Goal: Transaction & Acquisition: Subscribe to service/newsletter

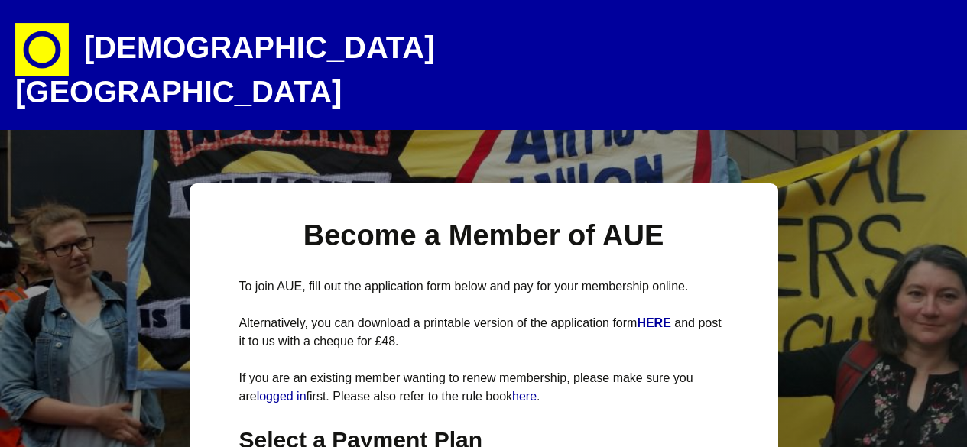
select select
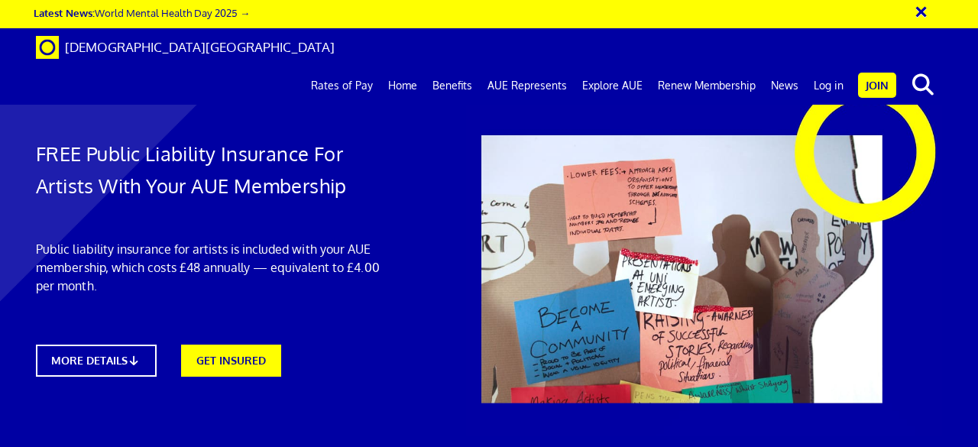
scroll to position [879, 0]
click at [465, 67] on link "Benefits" at bounding box center [452, 86] width 55 height 38
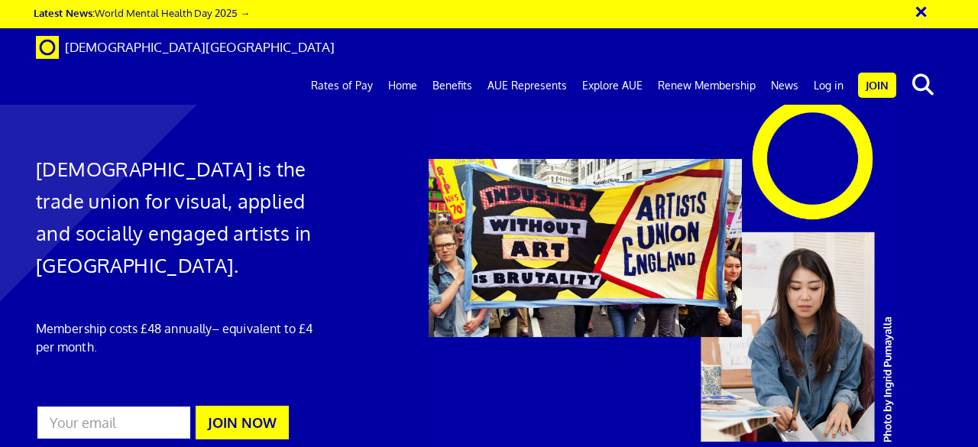
scroll to position [832, 0]
click at [619, 67] on link "Explore AUE" at bounding box center [613, 86] width 76 height 38
click at [406, 67] on link "Home" at bounding box center [403, 86] width 44 height 38
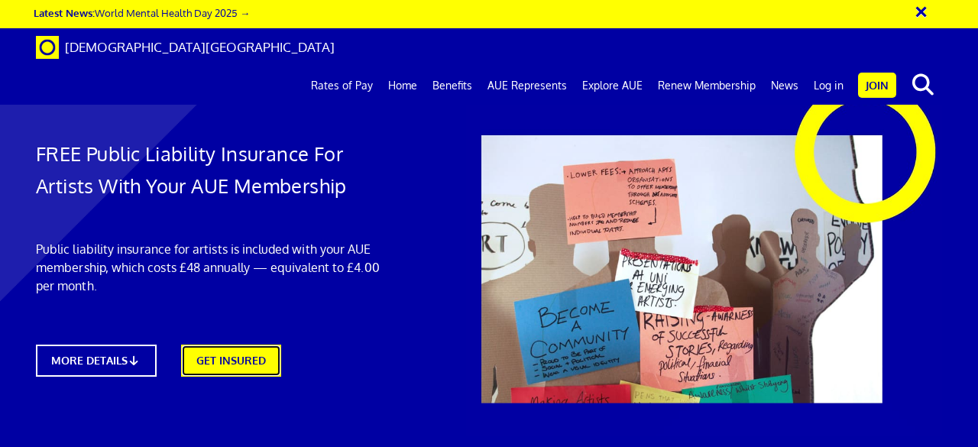
click at [228, 368] on link "GET INSURED" at bounding box center [231, 361] width 100 height 32
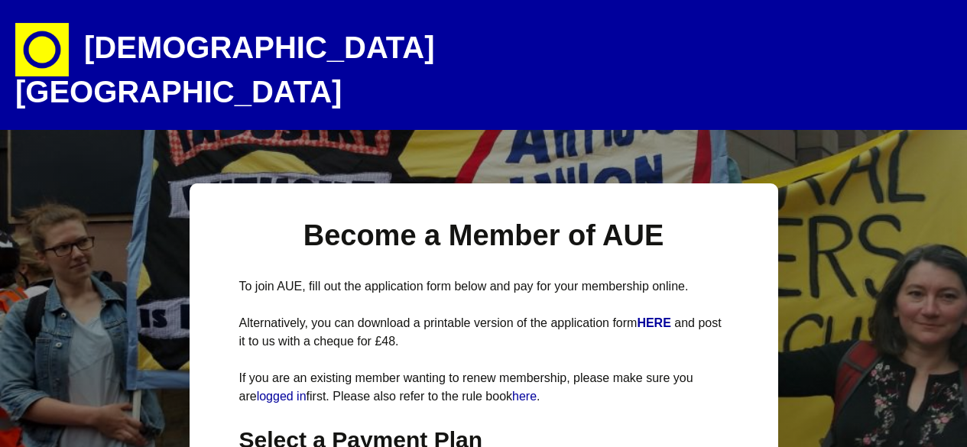
select select
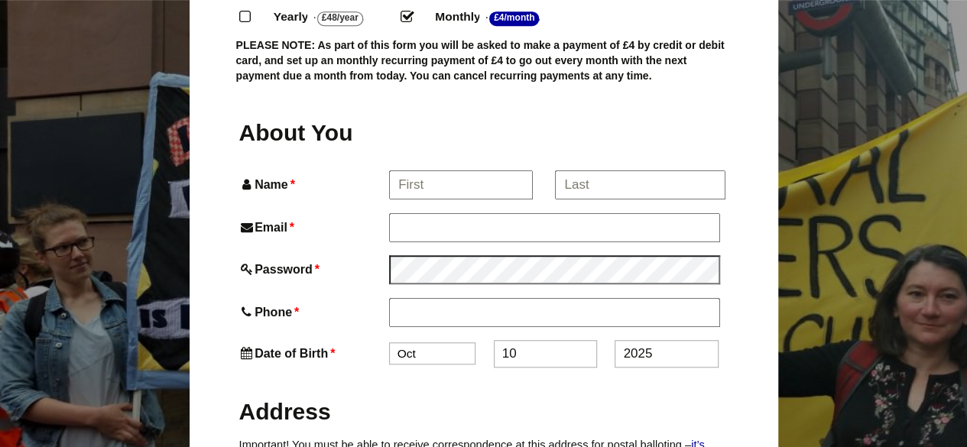
scroll to position [471, 0]
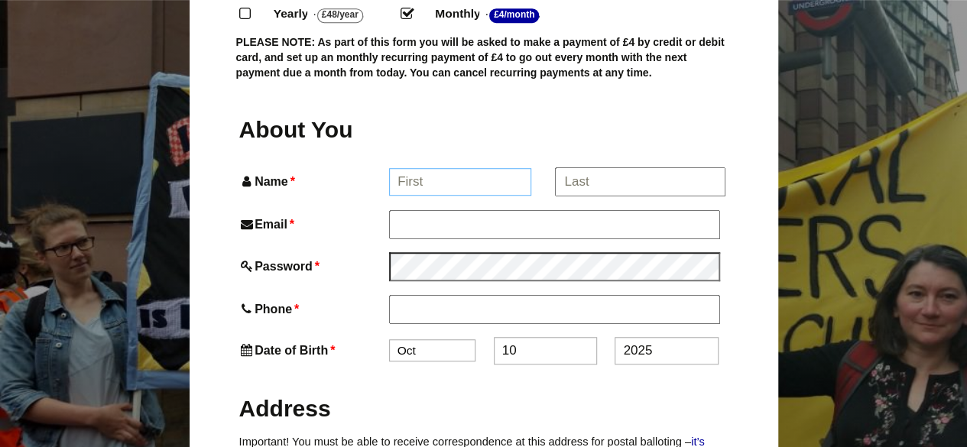
click at [495, 168] on input "Name *" at bounding box center [460, 182] width 142 height 28
click at [477, 168] on input "Name *" at bounding box center [460, 182] width 142 height 28
type input "Zsofia"
click at [591, 168] on input "*" at bounding box center [639, 182] width 169 height 28
type input "[PERSON_NAME]"
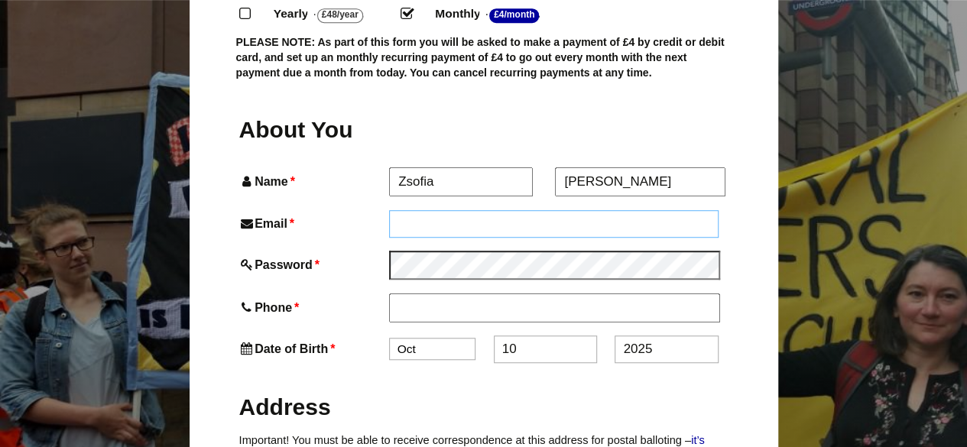
click at [541, 210] on input "Email *" at bounding box center [554, 224] width 330 height 28
type input "[EMAIL_ADDRESS][DOMAIN_NAME]"
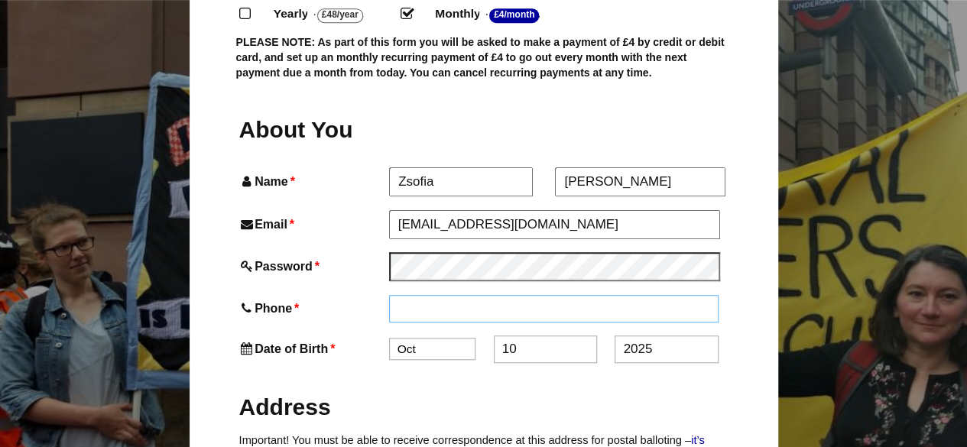
click at [436, 295] on input "Phone *" at bounding box center [554, 309] width 330 height 28
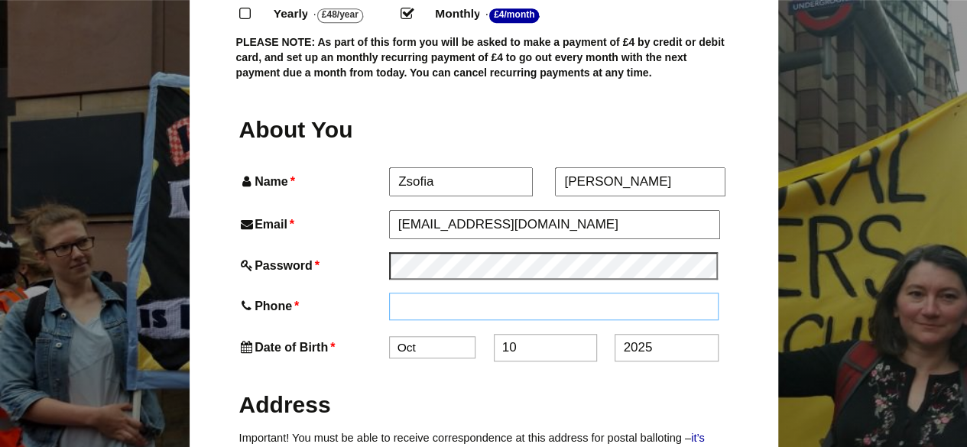
click at [451, 293] on input "Phone *" at bounding box center [554, 307] width 330 height 28
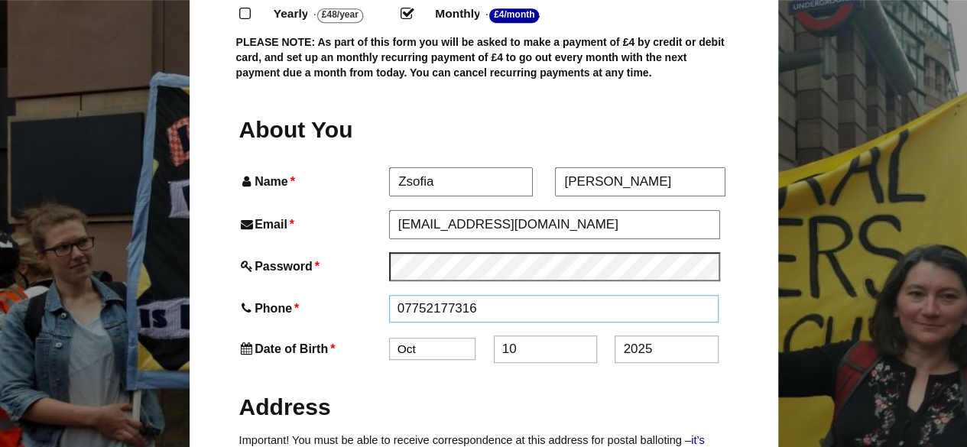
type input "07752177316"
click at [540, 337] on input "10" at bounding box center [545, 351] width 103 height 28
type input "1"
type input "30"
click at [663, 337] on input "2025" at bounding box center [666, 351] width 103 height 28
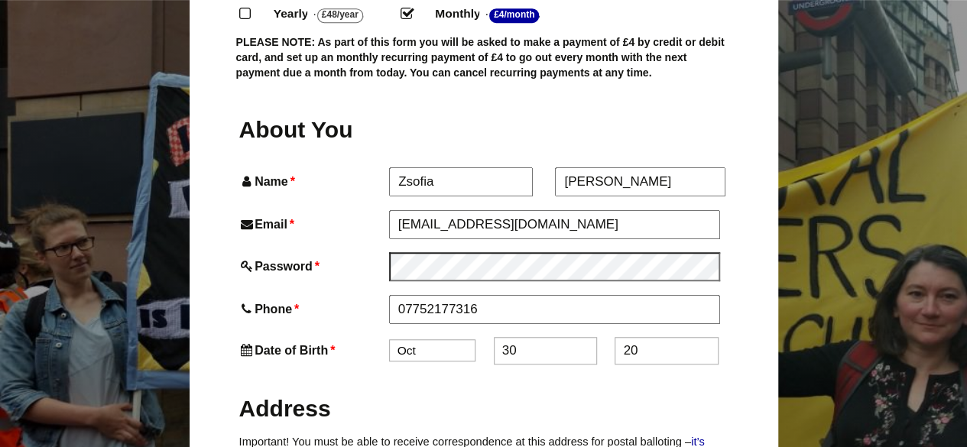
type input "2"
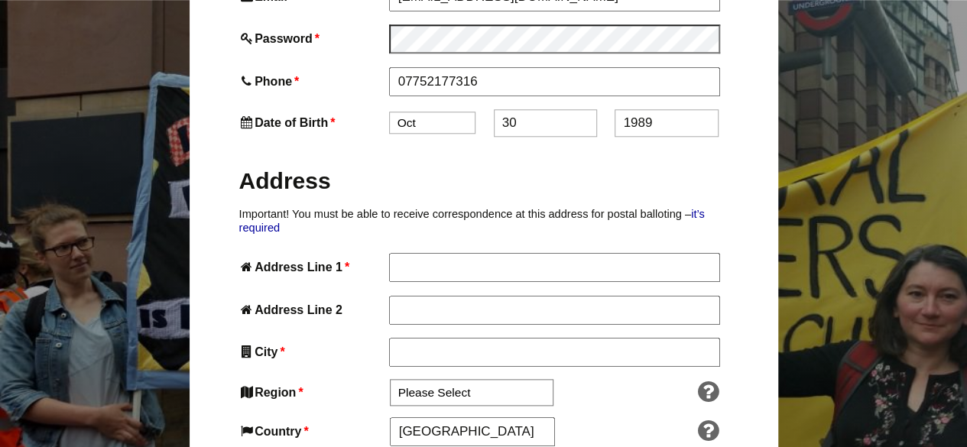
scroll to position [693, 0]
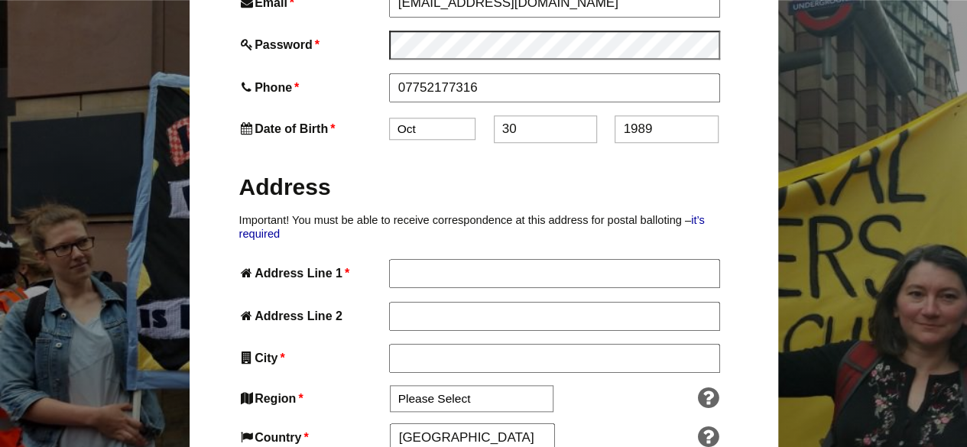
type input "1989"
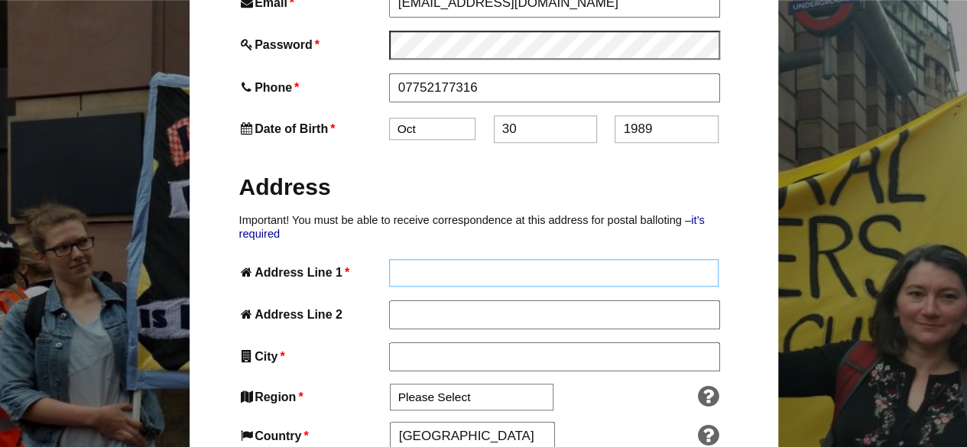
click at [670, 259] on input "Address Line 1 *" at bounding box center [554, 273] width 330 height 28
type input "6b Wakefield Road"
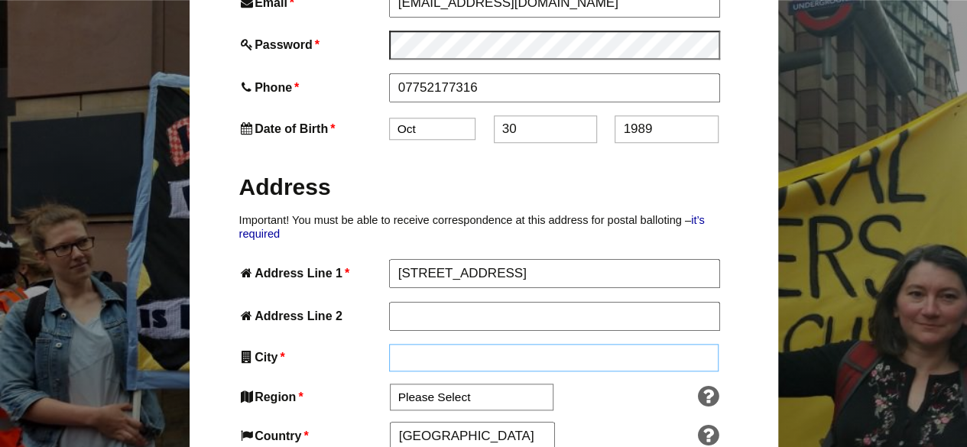
type input "London"
type input "N15 4NL"
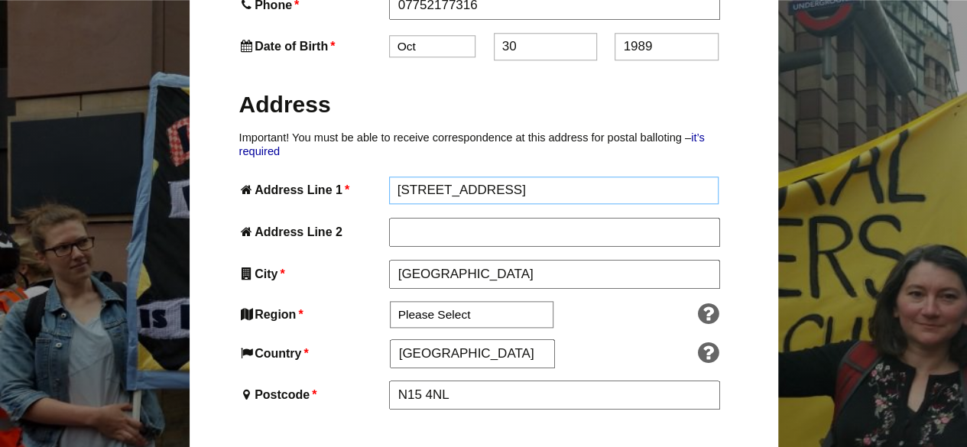
scroll to position [787, 0]
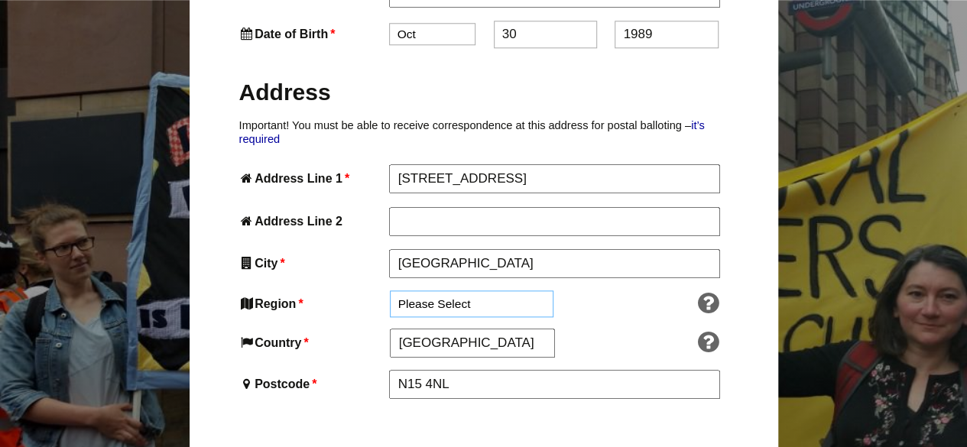
click at [513, 290] on select "Please Select South East England London North West England East of England West…" at bounding box center [472, 303] width 164 height 27
select select "London"
click at [390, 290] on select "Please Select South East England London North West England East of England West…" at bounding box center [472, 303] width 164 height 27
click at [461, 329] on input "England" at bounding box center [472, 343] width 164 height 28
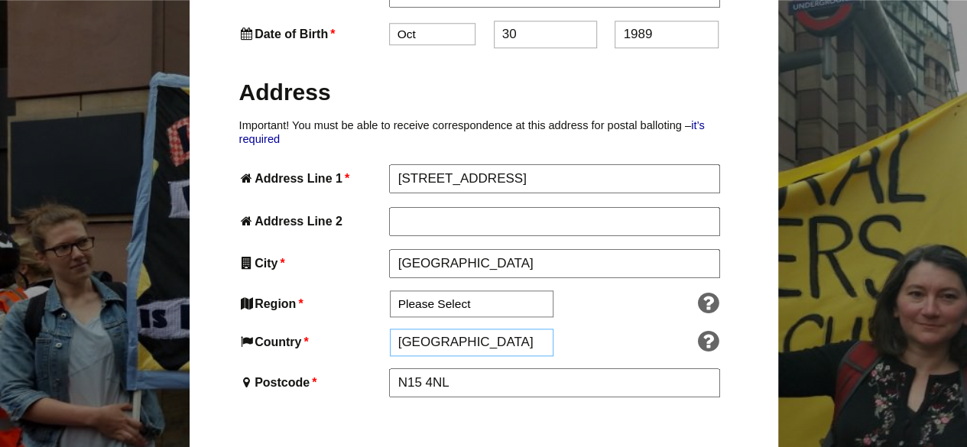
drag, startPoint x: 461, startPoint y: 310, endPoint x: 388, endPoint y: 307, distance: 73.4
click at [388, 329] on div "Country * England" at bounding box center [403, 343] width 328 height 28
click at [475, 329] on input "England" at bounding box center [472, 343] width 164 height 28
click at [466, 329] on input "England" at bounding box center [472, 343] width 164 height 28
click at [454, 329] on input "England" at bounding box center [472, 343] width 164 height 28
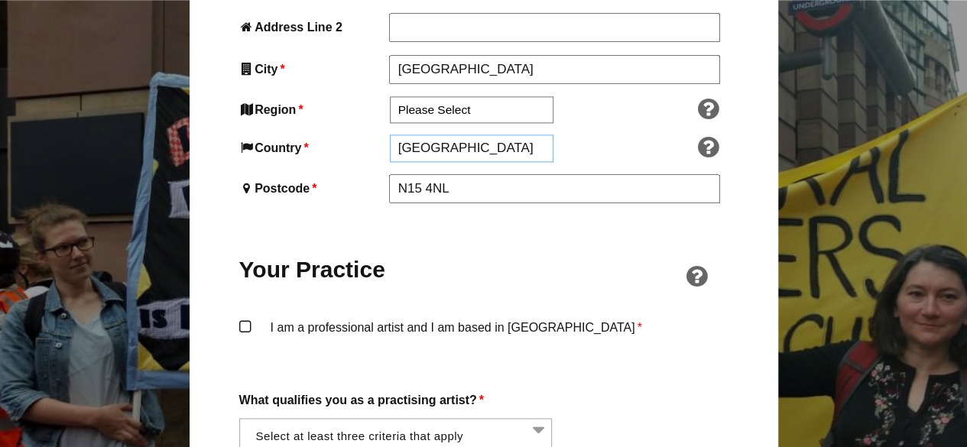
scroll to position [1018, 0]
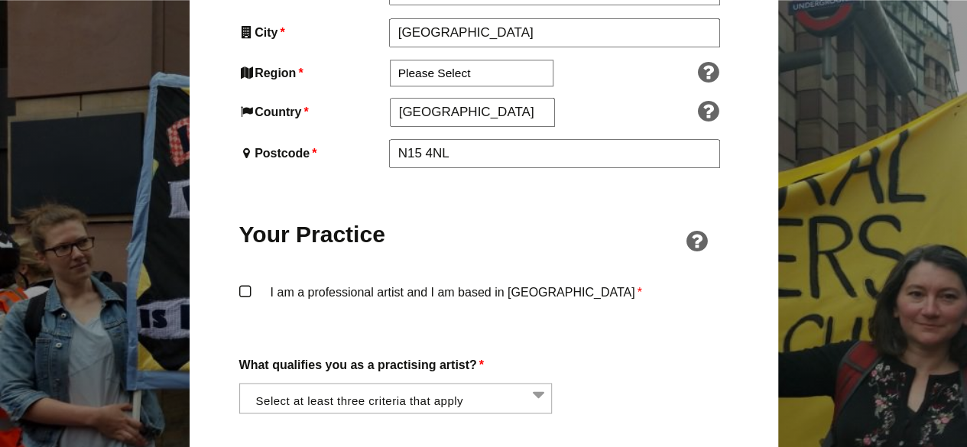
click at [246, 282] on label "I am a professional artist and I am based in England *" at bounding box center [483, 305] width 489 height 46
click at [0, 0] on input "I am a professional artist and I am based in England *" at bounding box center [0, 0] width 0 height 0
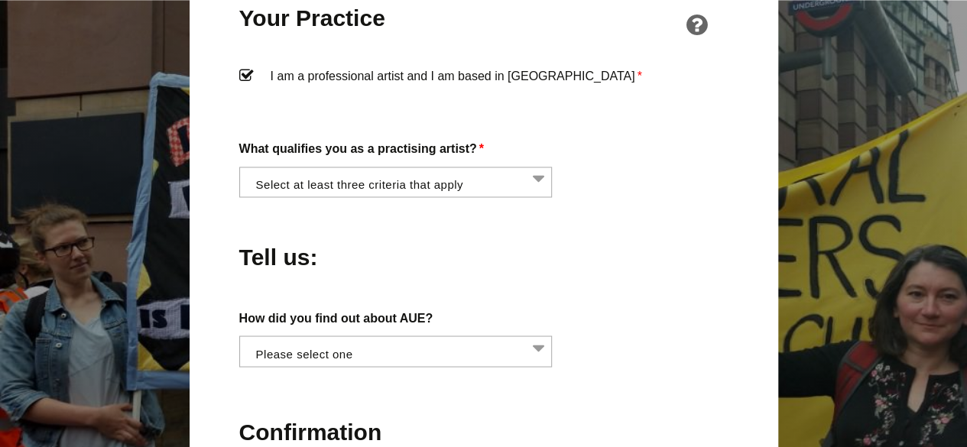
scroll to position [1244, 0]
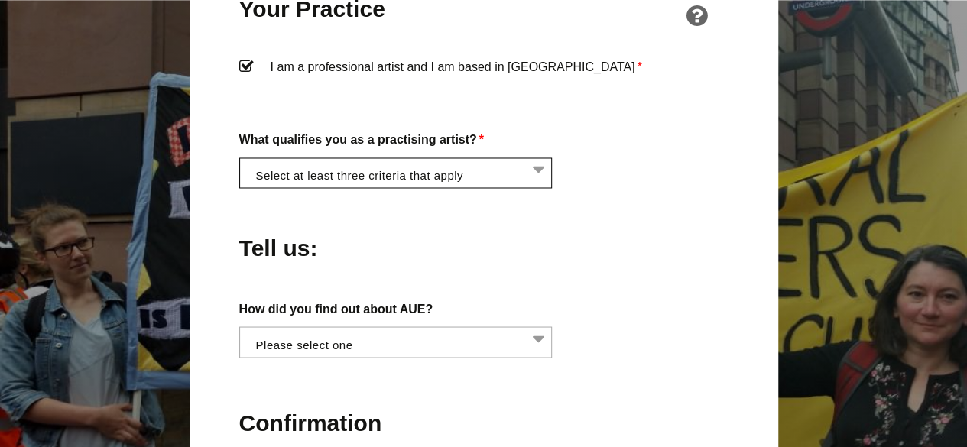
click at [542, 158] on li at bounding box center [400, 171] width 313 height 26
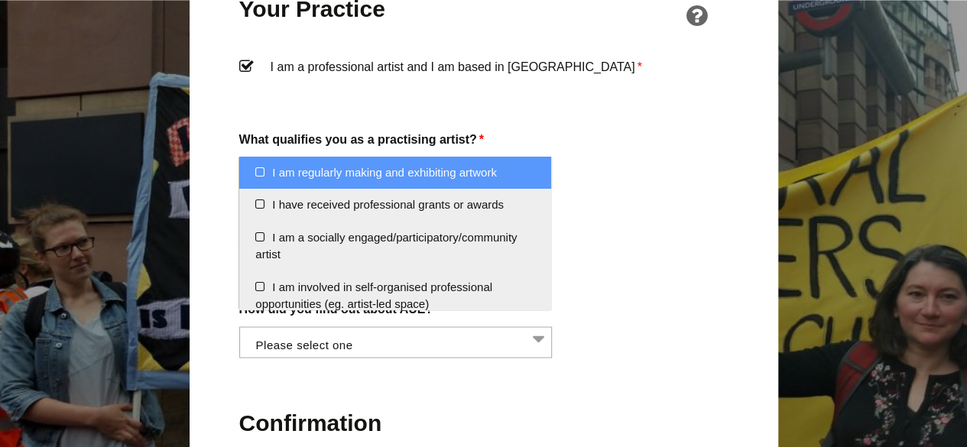
click at [261, 166] on li "I am regularly making and exhibiting artwork" at bounding box center [395, 173] width 312 height 33
select select "regularly_making_and_exhibiting_artwork"
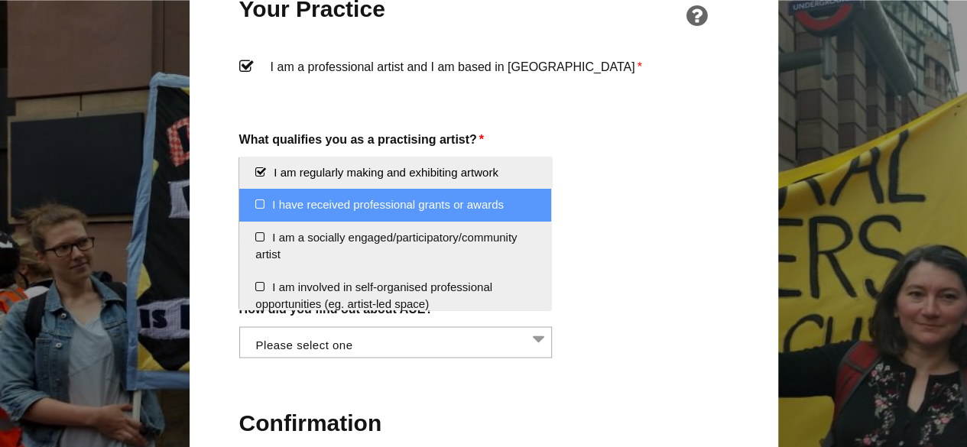
click at [258, 200] on li "I have received professional grants or awards" at bounding box center [395, 205] width 312 height 33
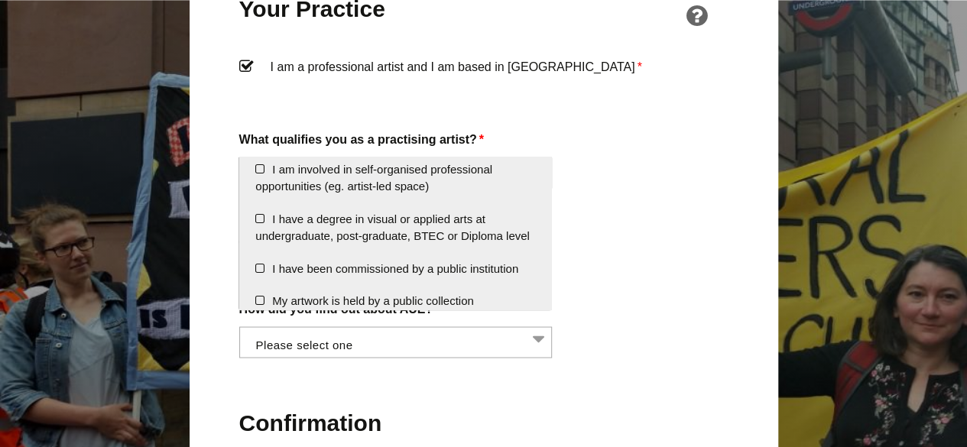
scroll to position [124, 0]
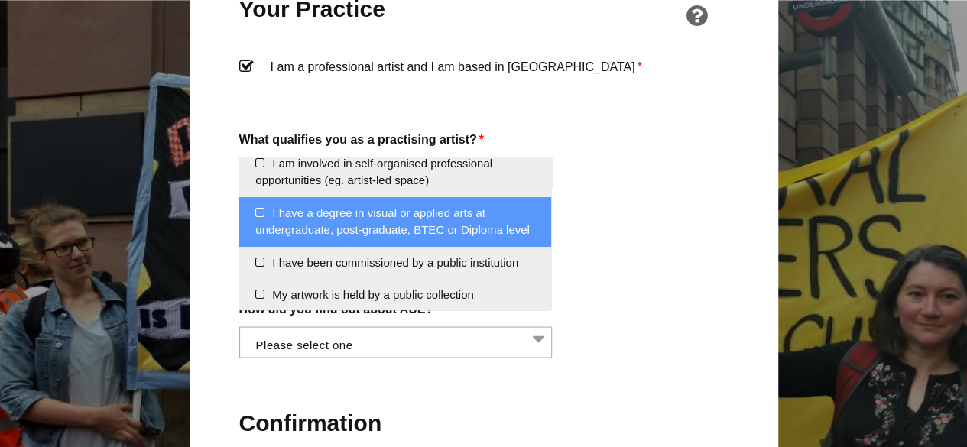
click at [260, 206] on li "I have a degree in visual or applied arts at undergraduate, post-graduate, BTEC…" at bounding box center [395, 222] width 312 height 50
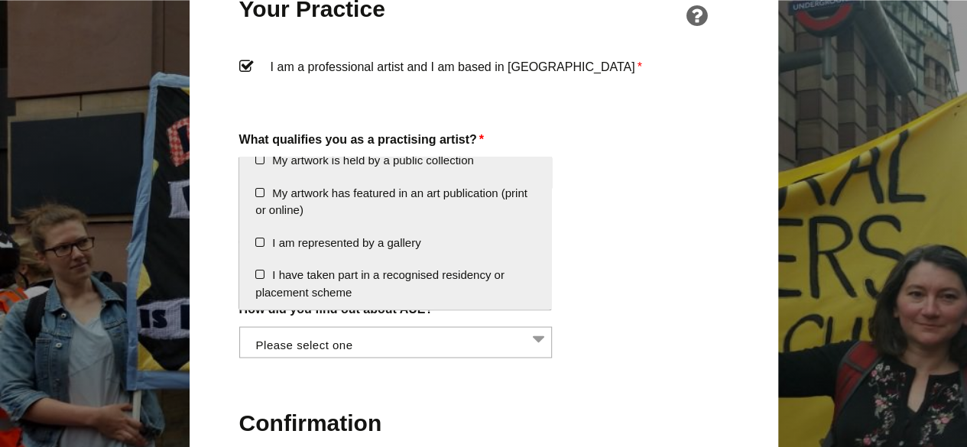
scroll to position [275, 0]
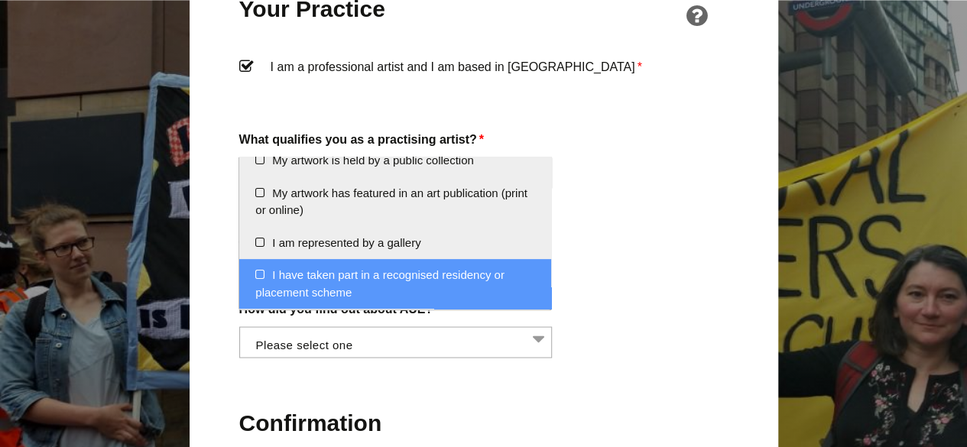
click at [258, 273] on li "I have taken part in a recognised residency or placement scheme" at bounding box center [395, 284] width 312 height 50
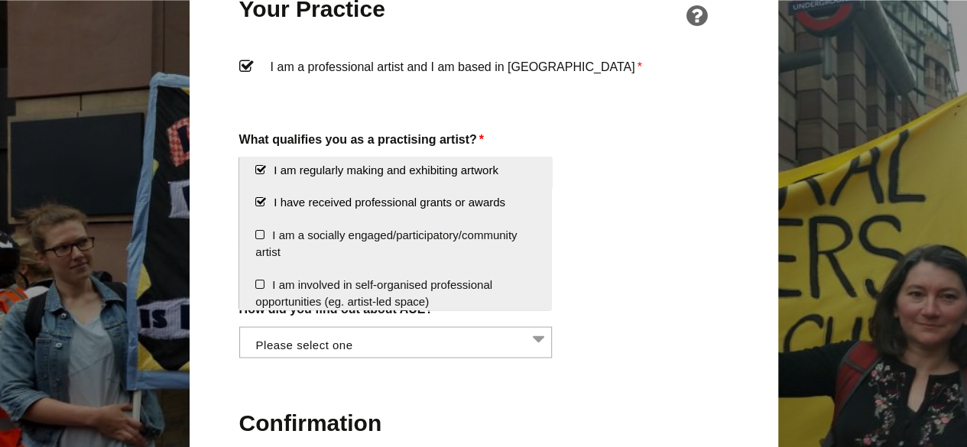
scroll to position [0, 0]
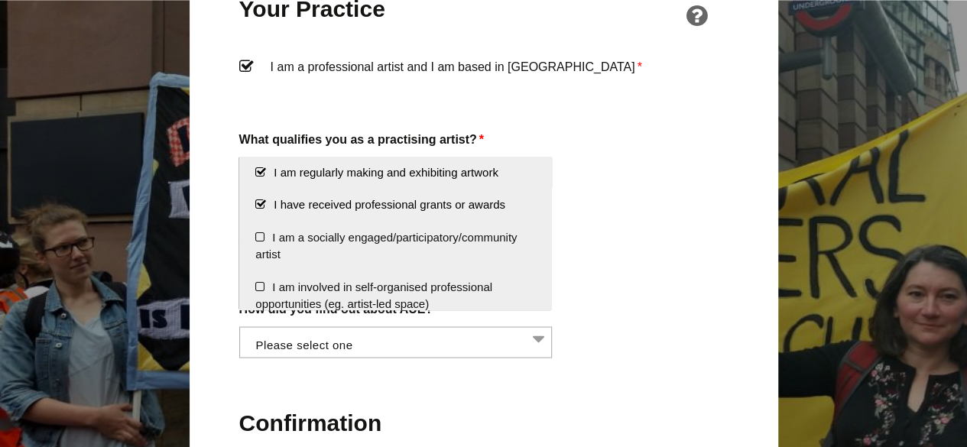
click at [256, 199] on li "I have received professional grants or awards" at bounding box center [395, 205] width 312 height 33
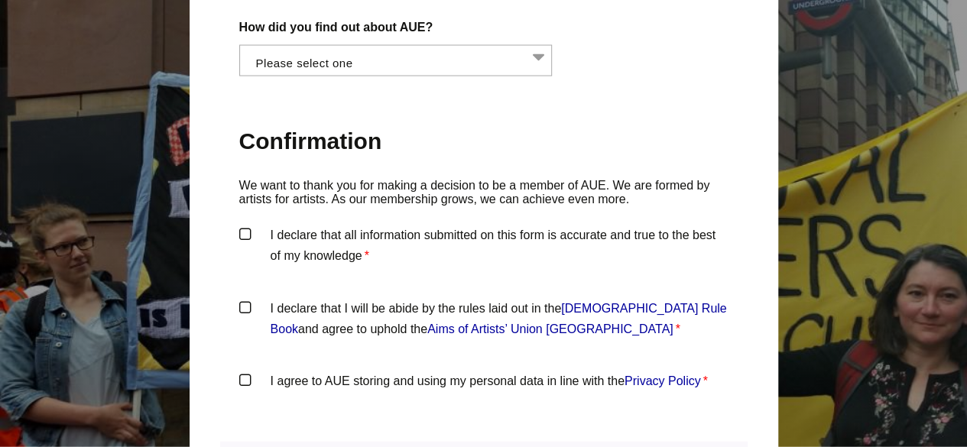
scroll to position [1160, 0]
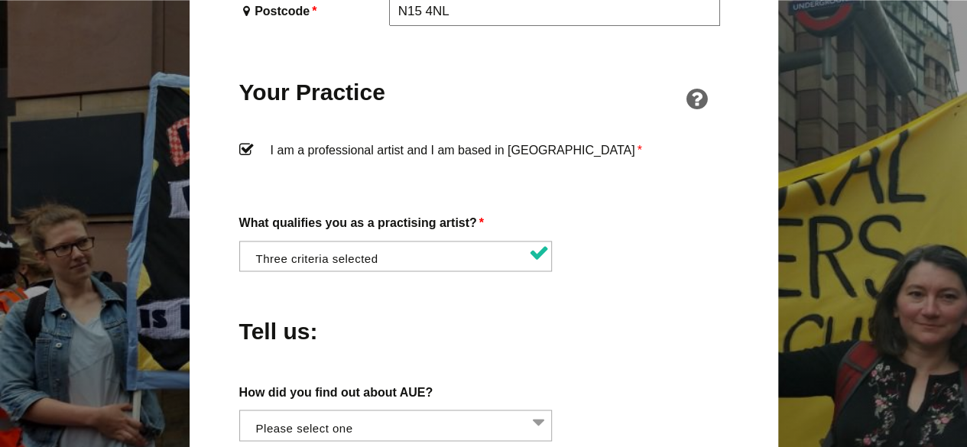
click at [245, 200] on div "About You Name * Zsofia First * Hajdu Last Email * zsofihajduzsofi@gmail.com Pa…" at bounding box center [483, 123] width 489 height 1399
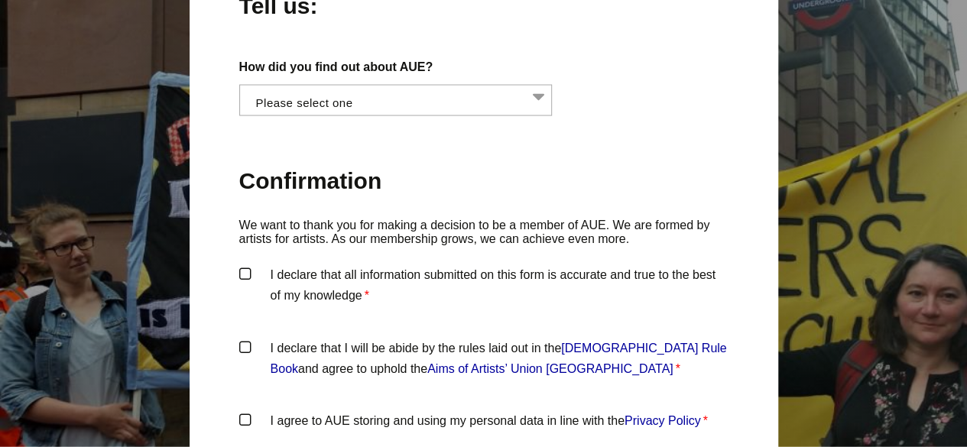
scroll to position [0, 1]
click at [495, 86] on li at bounding box center [399, 99] width 313 height 26
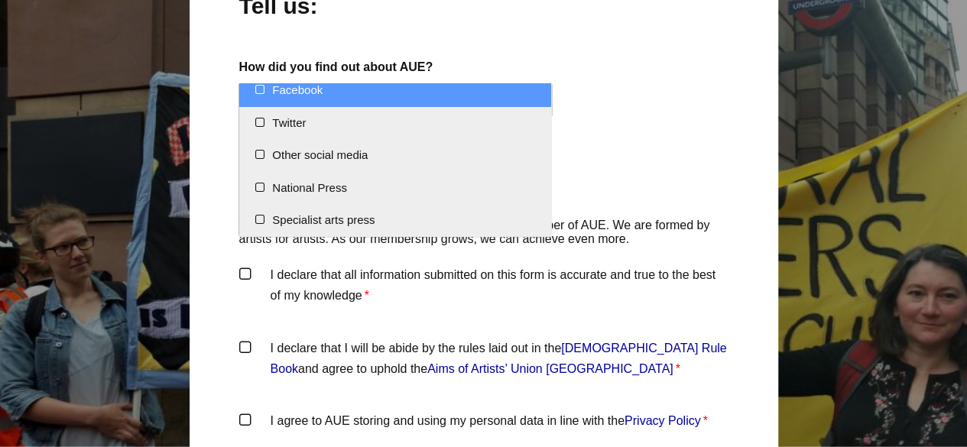
scroll to position [0, 0]
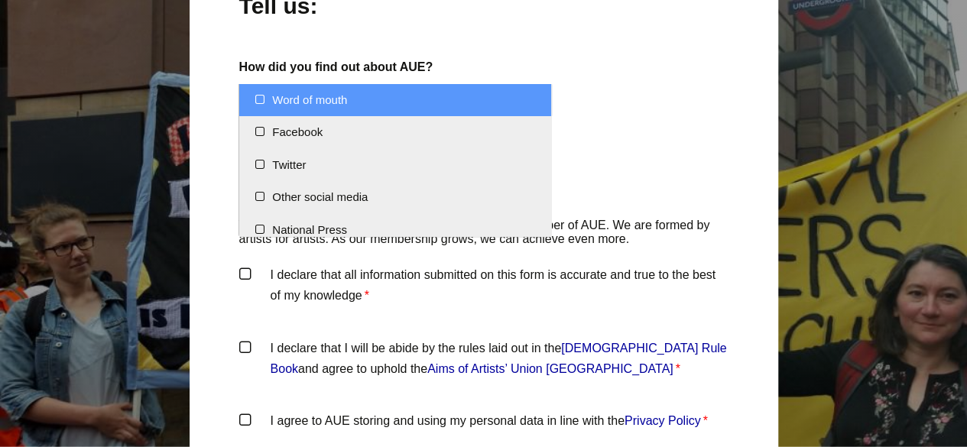
select select "Word of mouth"
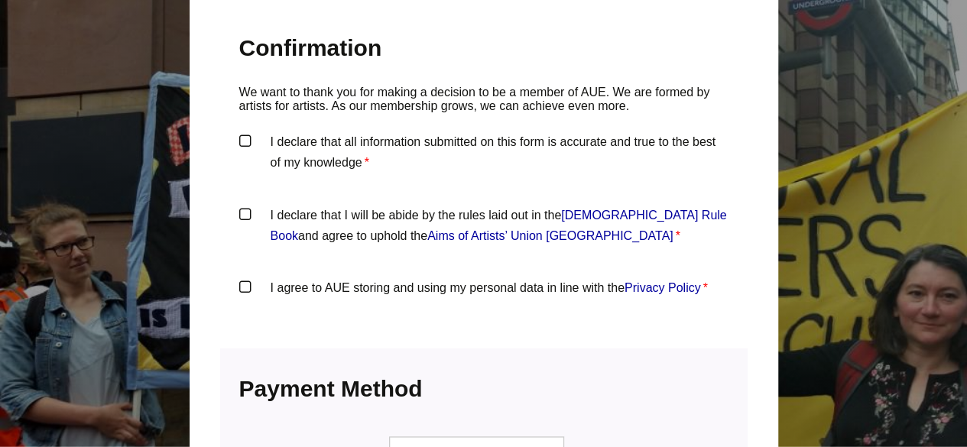
scroll to position [1640, 0]
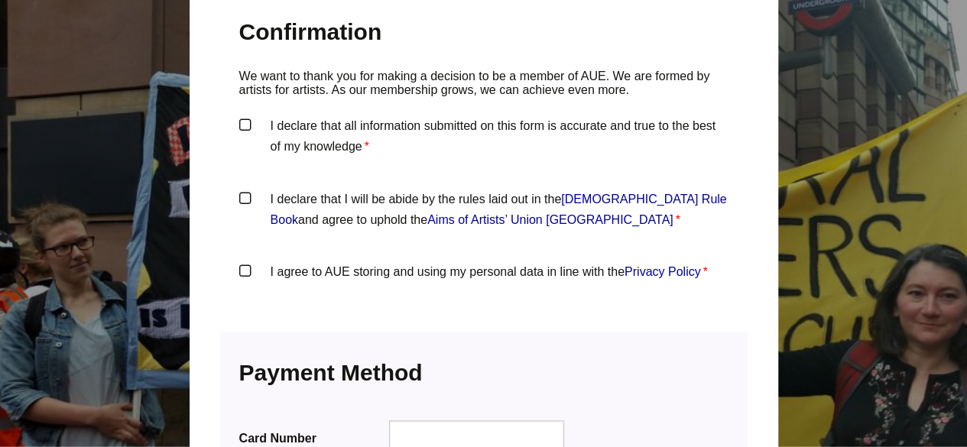
click at [246, 115] on label "I declare that all information submitted on this form is accurate and true to t…" at bounding box center [483, 138] width 489 height 46
click at [0, 0] on input "I declare that all information submitted on this form is accurate and true to t…" at bounding box center [0, 0] width 0 height 0
click at [241, 189] on label "I declare that I will be abide by the rules laid out in the Artists' Union Engl…" at bounding box center [483, 212] width 489 height 46
click at [0, 0] on input "I declare that I will be abide by the rules laid out in the Artists' Union Engl…" at bounding box center [0, 0] width 0 height 0
click at [242, 261] on label "I agree to AUE storing and using my personal data in line with the Privacy Poli…" at bounding box center [483, 284] width 489 height 46
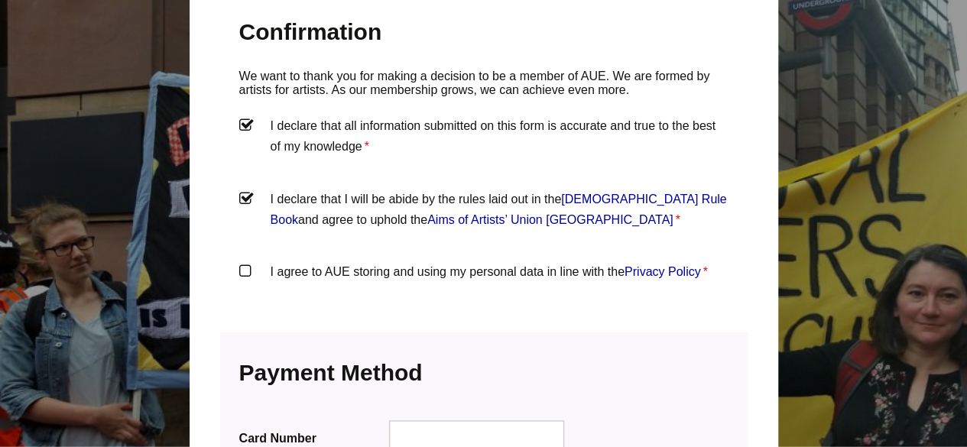
click at [0, 0] on input "I agree to AUE storing and using my personal data in line with the Privacy Poli…" at bounding box center [0, 0] width 0 height 0
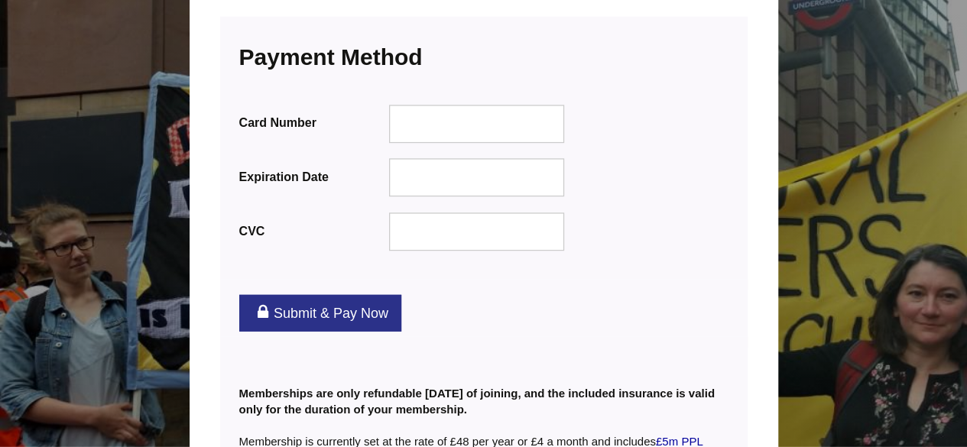
scroll to position [1965, 0]
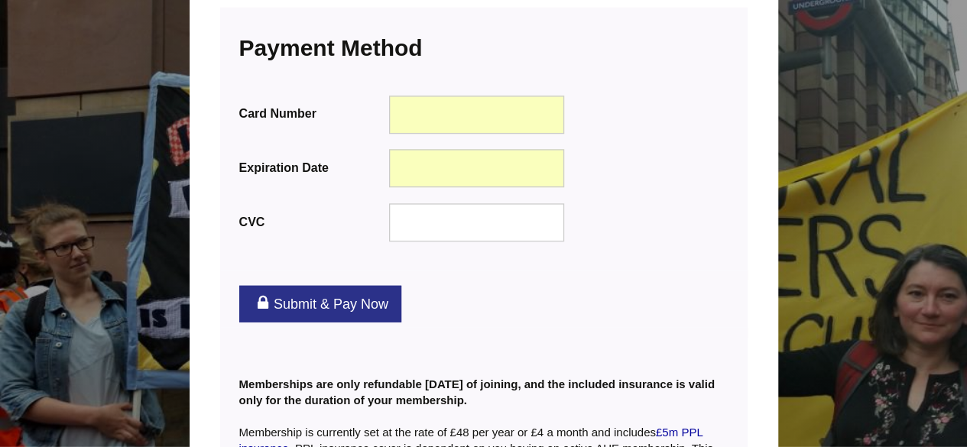
click at [360, 286] on link "Submit & Pay Now" at bounding box center [320, 304] width 162 height 37
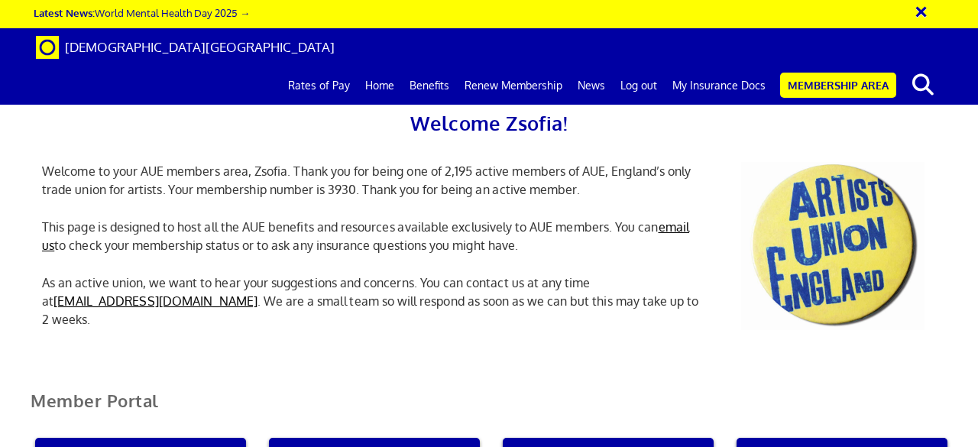
scroll to position [0, 5]
click at [690, 312] on p "As an active union, we want to hear your suggestions and concerns. You can cont…" at bounding box center [375, 301] width 688 height 55
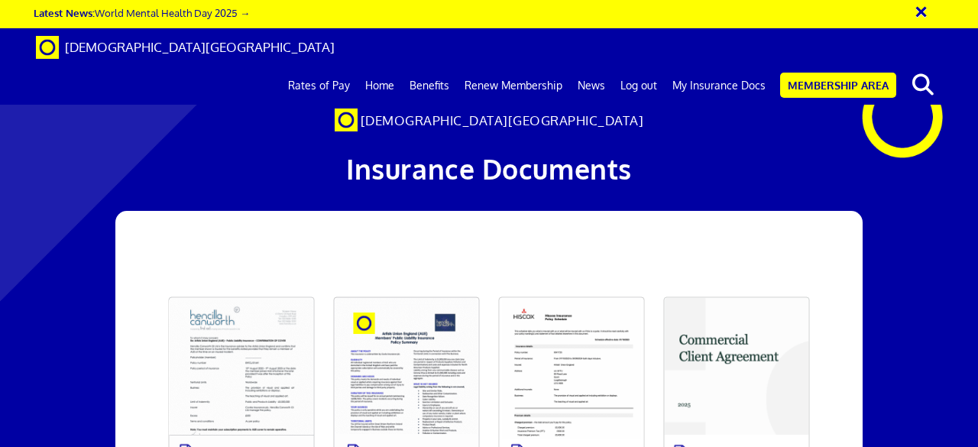
scroll to position [183, 0]
click at [244, 287] on link at bounding box center [241, 384] width 165 height 194
